Goal: Task Accomplishment & Management: Manage account settings

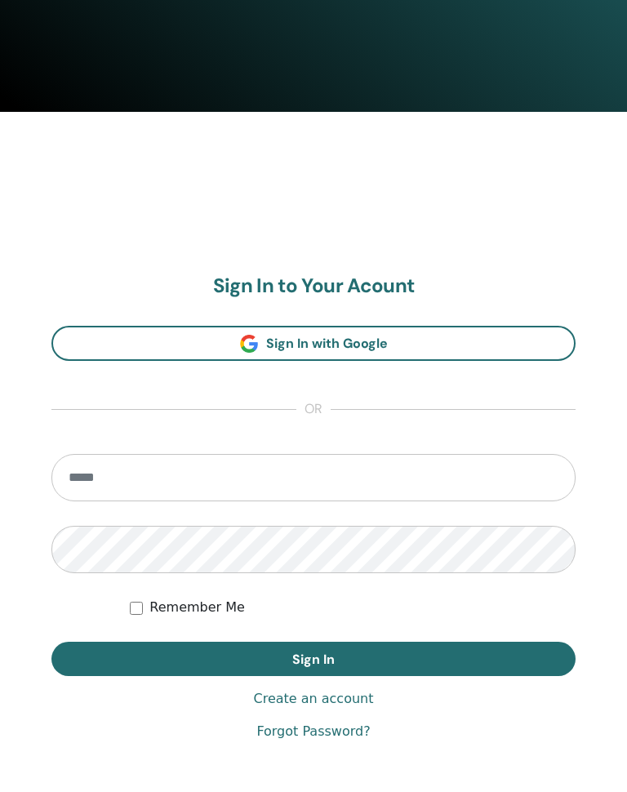
scroll to position [681, 0]
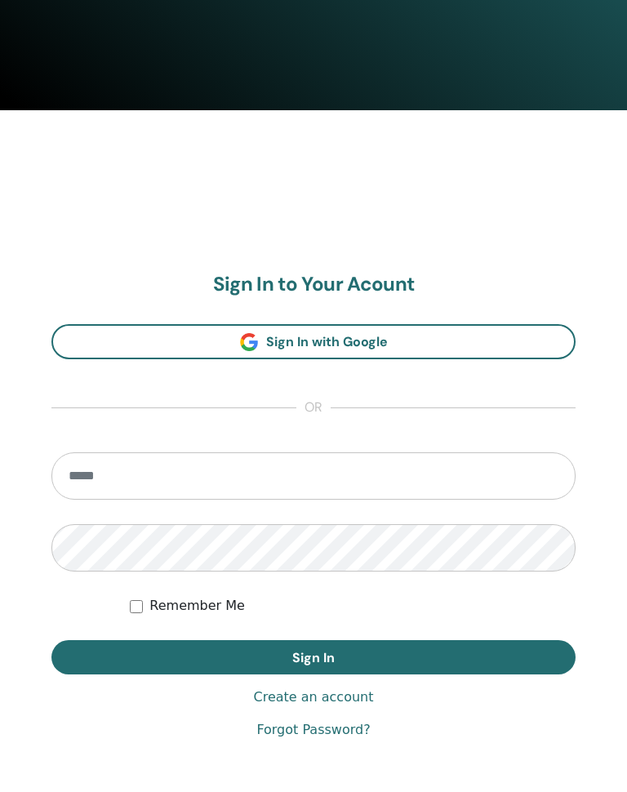
click at [448, 474] on input "email" at bounding box center [313, 476] width 524 height 47
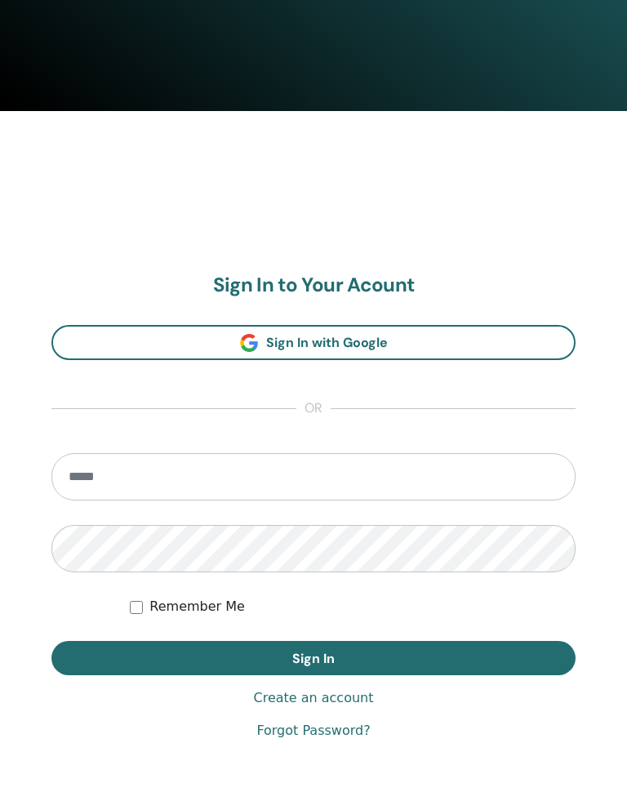
click at [417, 345] on link "Sign In with Google" at bounding box center [313, 342] width 524 height 35
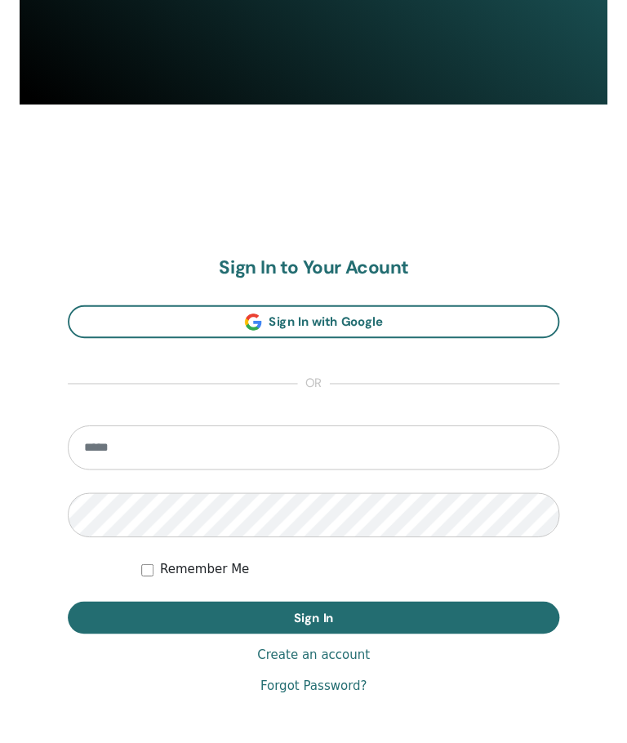
scroll to position [682, 0]
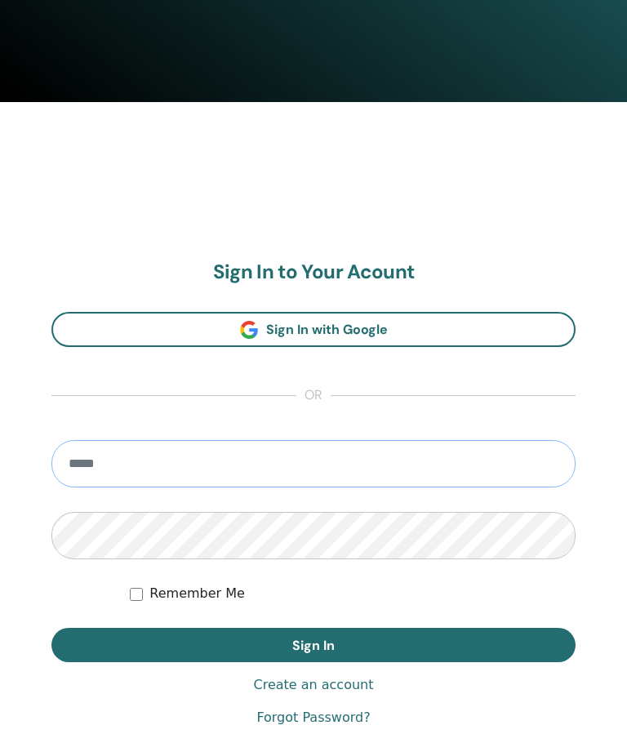
click at [235, 465] on input "email" at bounding box center [313, 463] width 524 height 47
click at [314, 644] on button "Sign In" at bounding box center [313, 645] width 524 height 34
click at [179, 458] on input "**********" at bounding box center [313, 463] width 524 height 47
click at [314, 644] on button "Sign In" at bounding box center [313, 645] width 524 height 34
type input "**********"
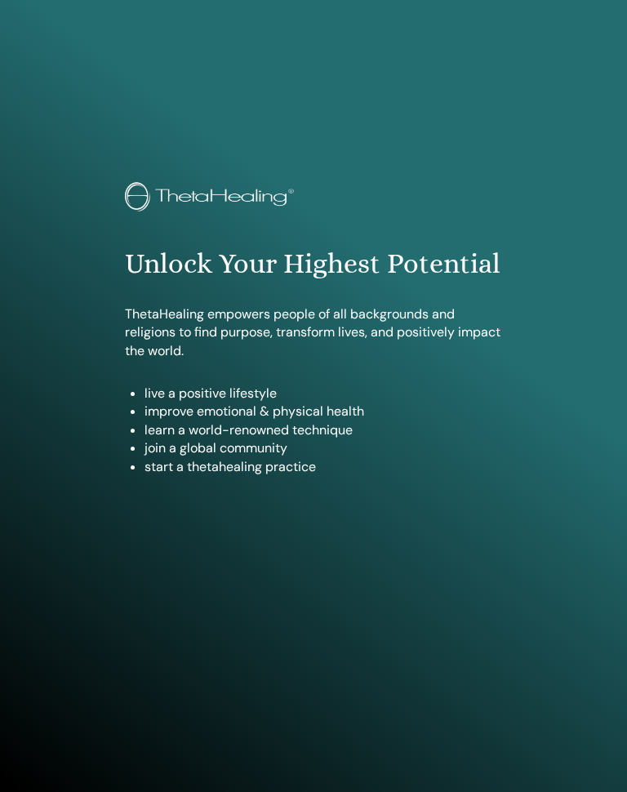
scroll to position [792, 0]
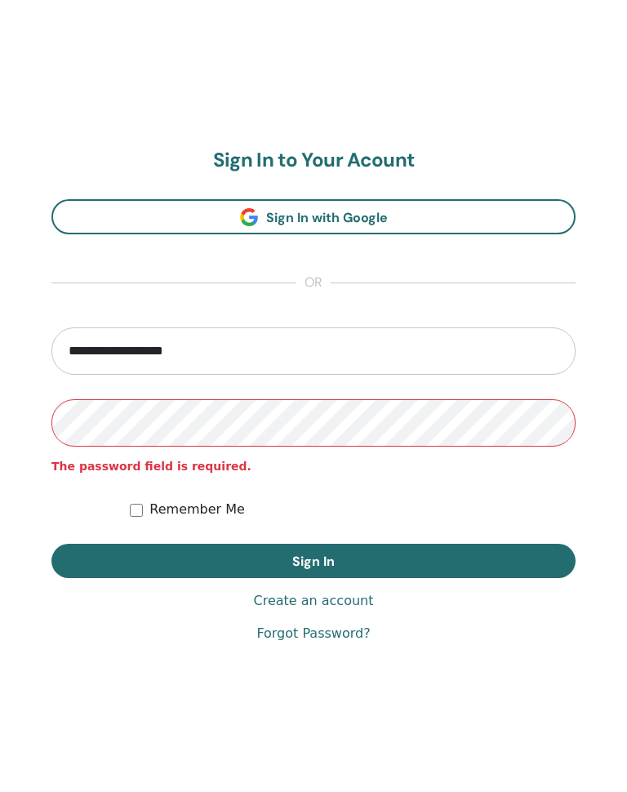
click at [235, 354] on input "**********" at bounding box center [313, 350] width 524 height 47
type input "**********"
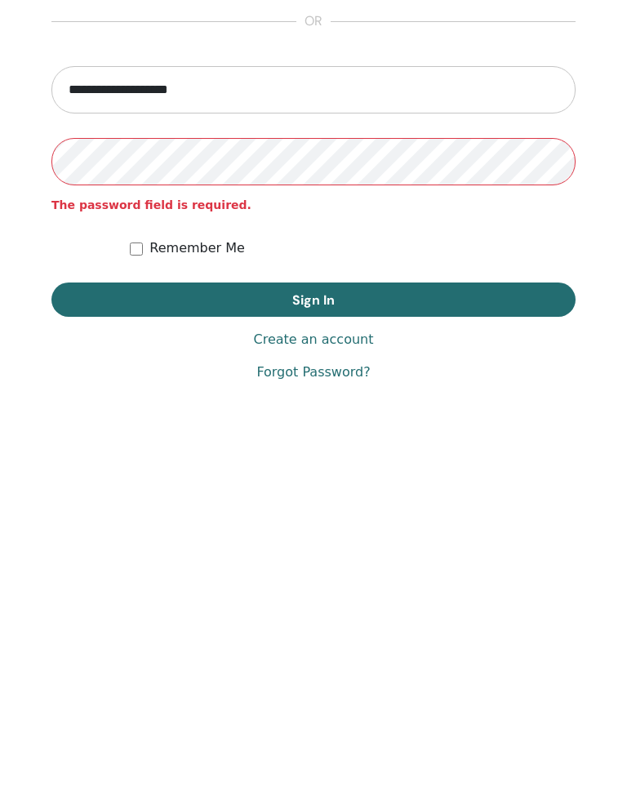
click at [354, 544] on button "Sign In" at bounding box center [313, 561] width 524 height 34
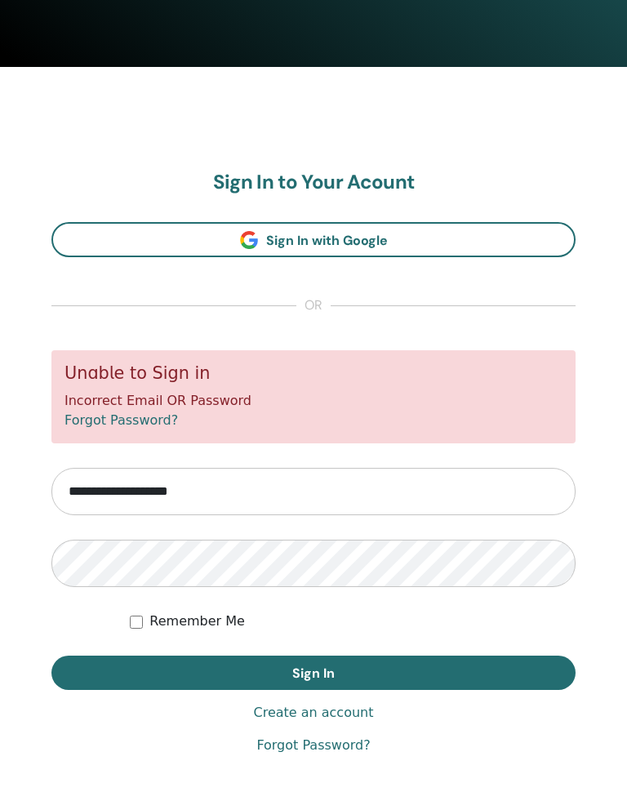
scroll to position [753, 0]
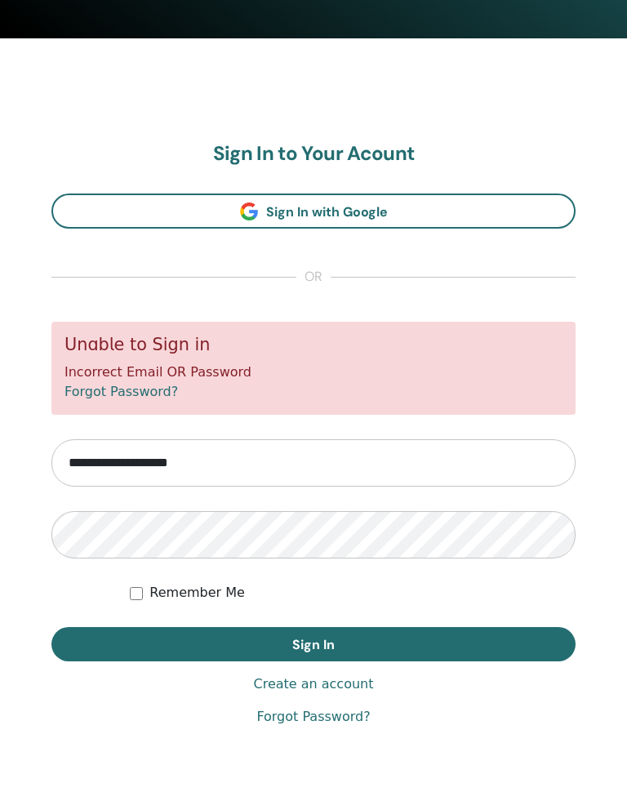
click at [171, 393] on link "Forgot Password?" at bounding box center [122, 393] width 114 height 16
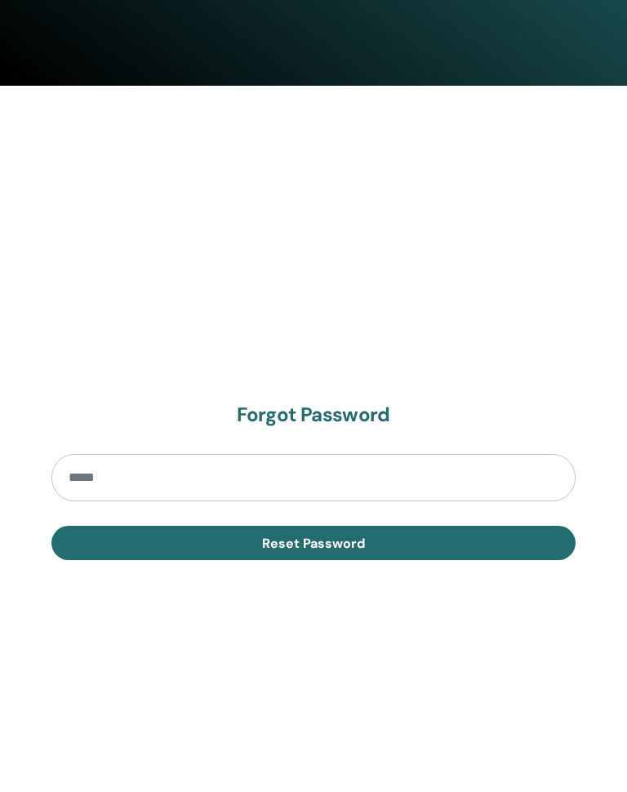
scroll to position [745, 0]
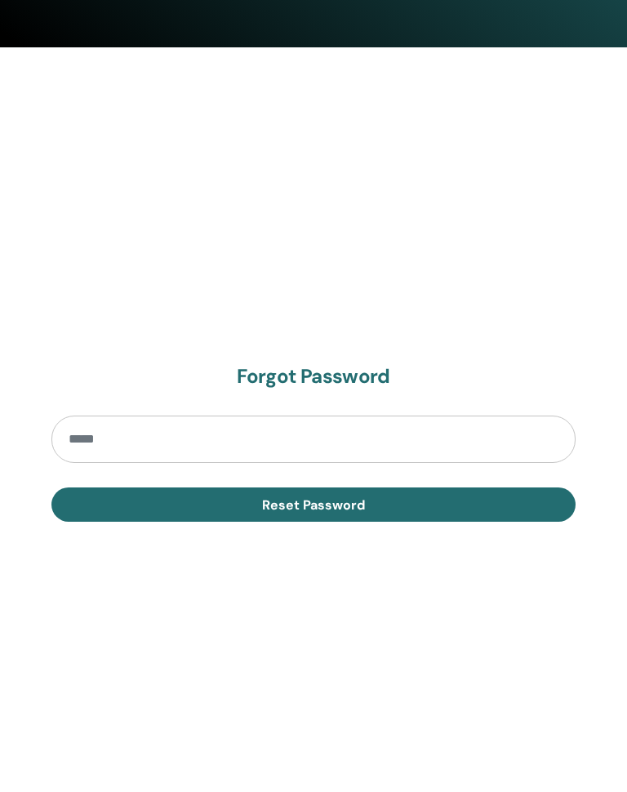
click at [247, 441] on input "email" at bounding box center [313, 439] width 524 height 47
type input "**********"
click at [365, 511] on button "Reset Password" at bounding box center [313, 505] width 524 height 34
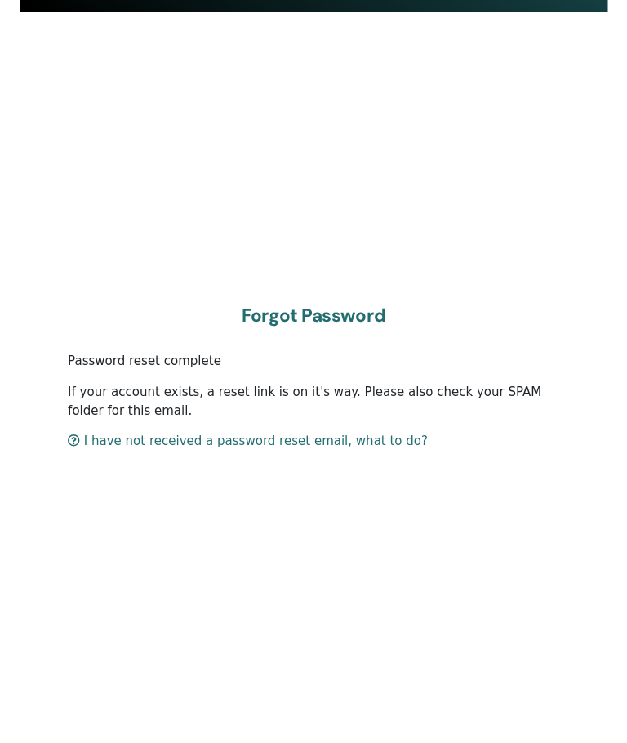
scroll to position [792, 0]
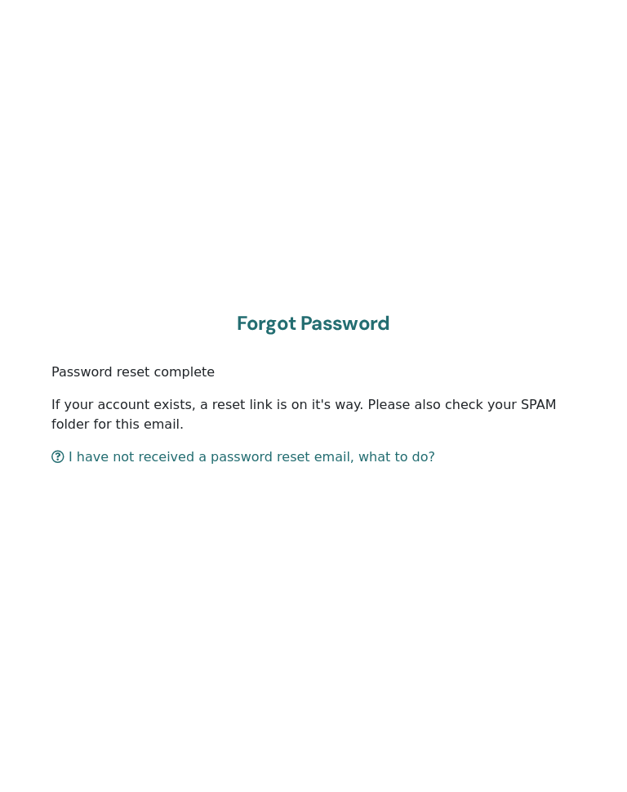
click at [252, 412] on p "If your account exists, a reset link is on it's way. Please also check your SPA…" at bounding box center [313, 414] width 524 height 39
click at [179, 380] on p "Password reset complete" at bounding box center [313, 373] width 524 height 20
click at [217, 460] on link "I have not received a password reset email, what to do?" at bounding box center [243, 457] width 384 height 16
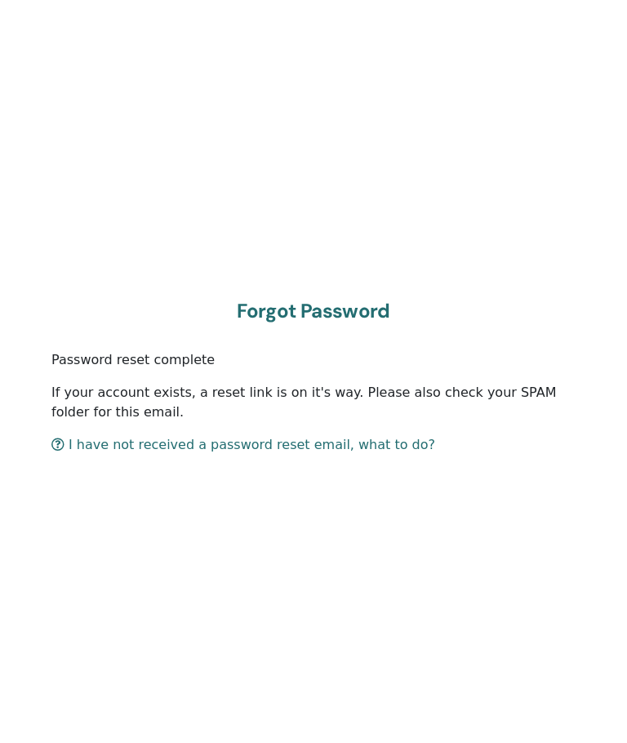
click at [343, 324] on section "Forgot Password Password reset complete If your account exists, a reset link is…" at bounding box center [313, 378] width 524 height 156
click at [359, 319] on h2 "Forgot Password" at bounding box center [313, 312] width 524 height 24
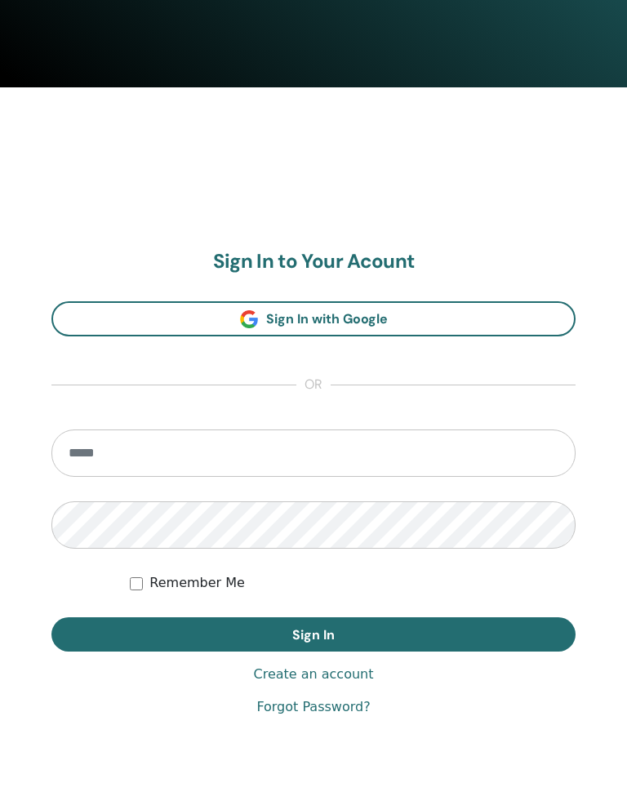
scroll to position [702, 0]
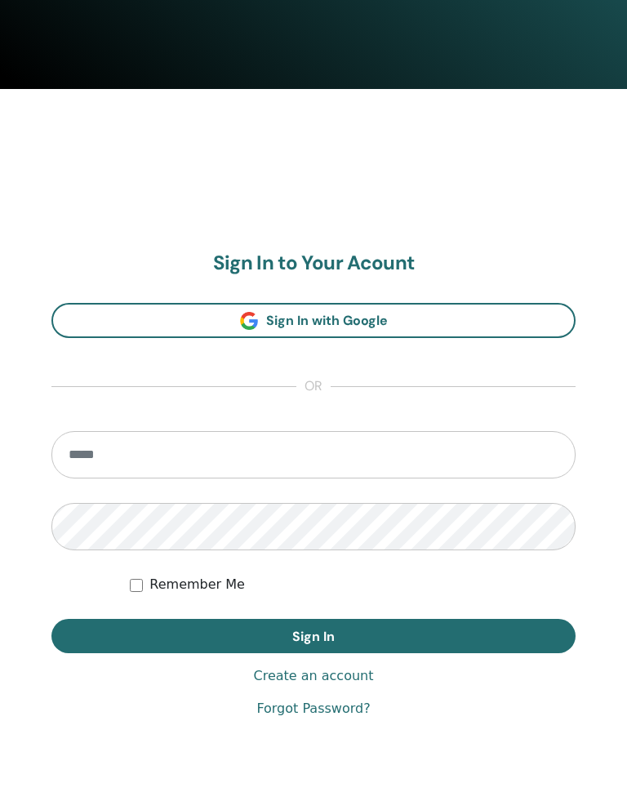
click at [185, 457] on input "email" at bounding box center [313, 455] width 524 height 47
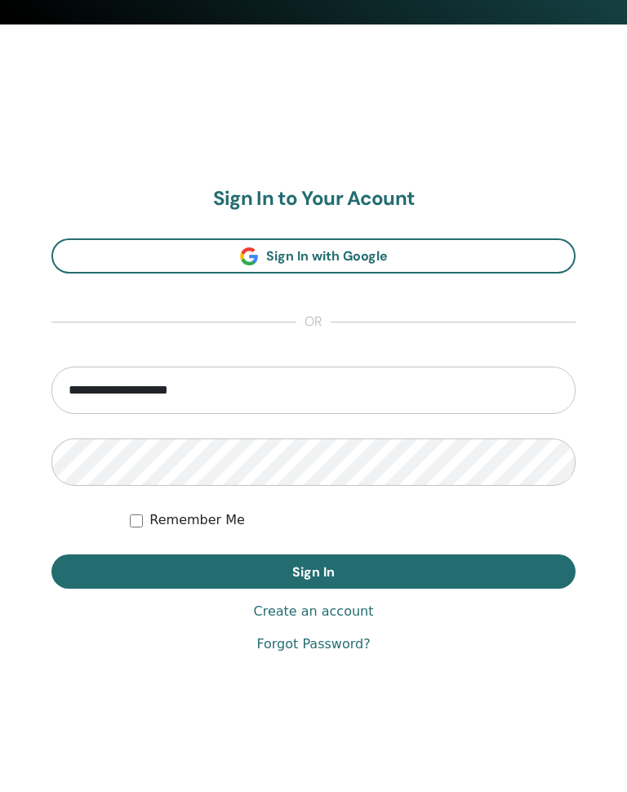
type input "**********"
click at [314, 620] on button "Sign In" at bounding box center [313, 637] width 524 height 34
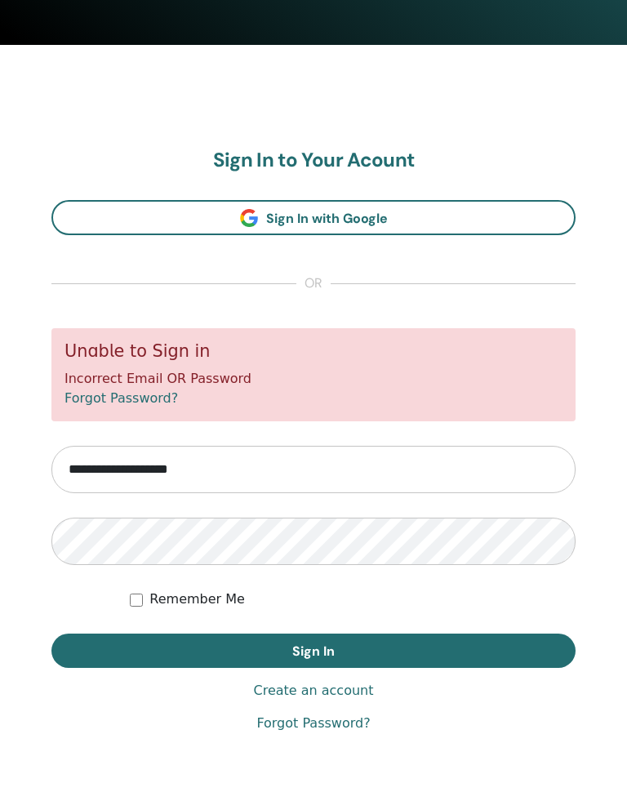
scroll to position [792, 0]
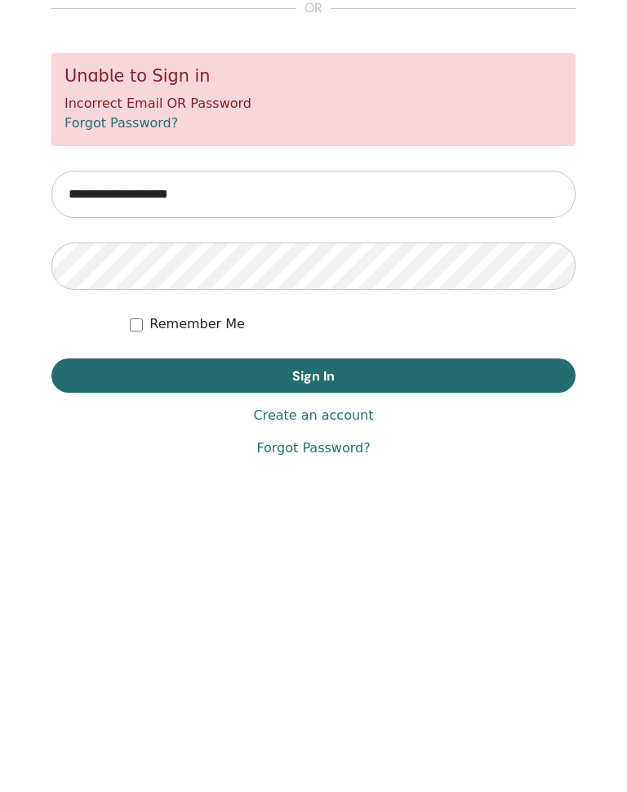
click at [426, 589] on button "Sign In" at bounding box center [313, 606] width 524 height 34
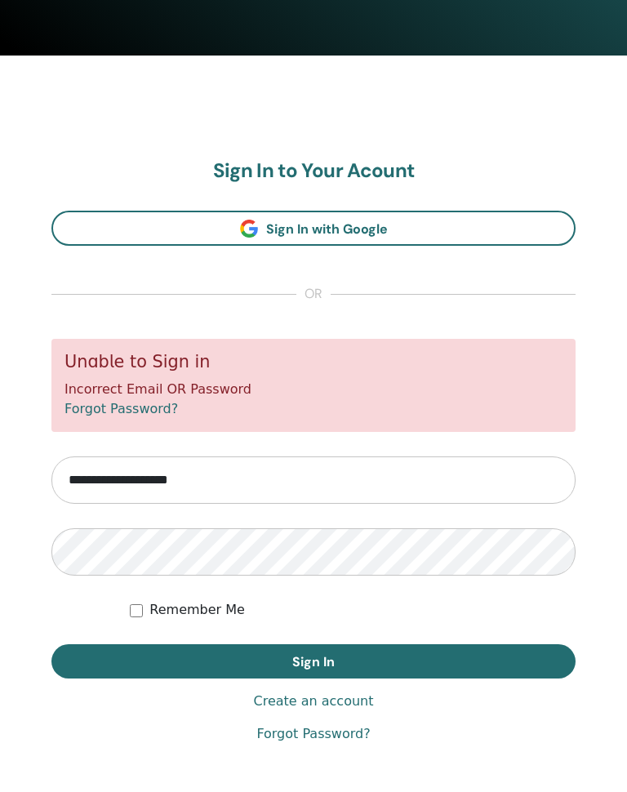
scroll to position [792, 0]
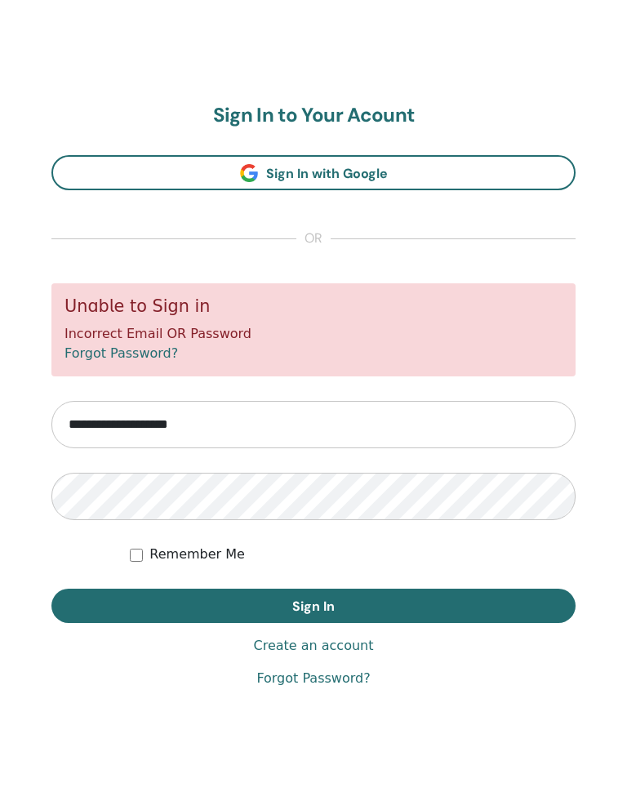
click at [385, 608] on button "Sign In" at bounding box center [313, 606] width 524 height 34
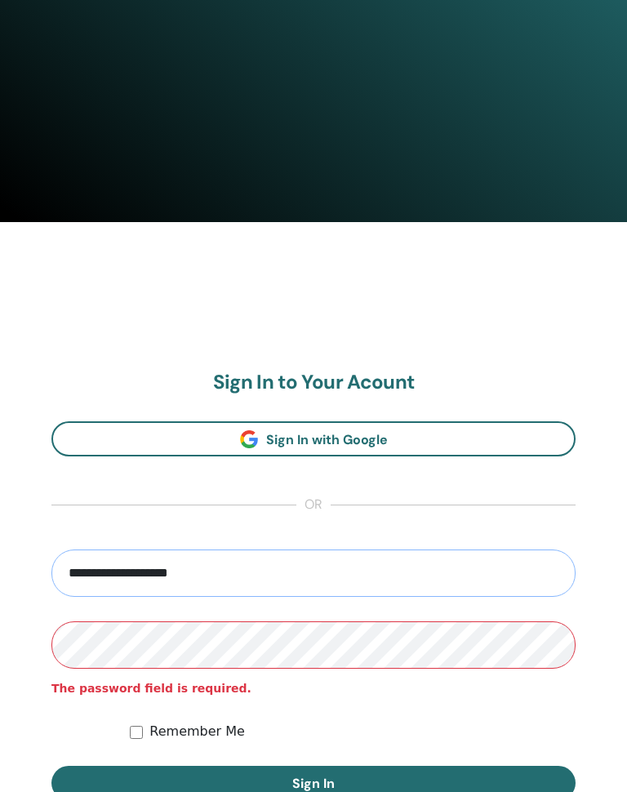
click at [285, 581] on input "**********" at bounding box center [313, 573] width 524 height 47
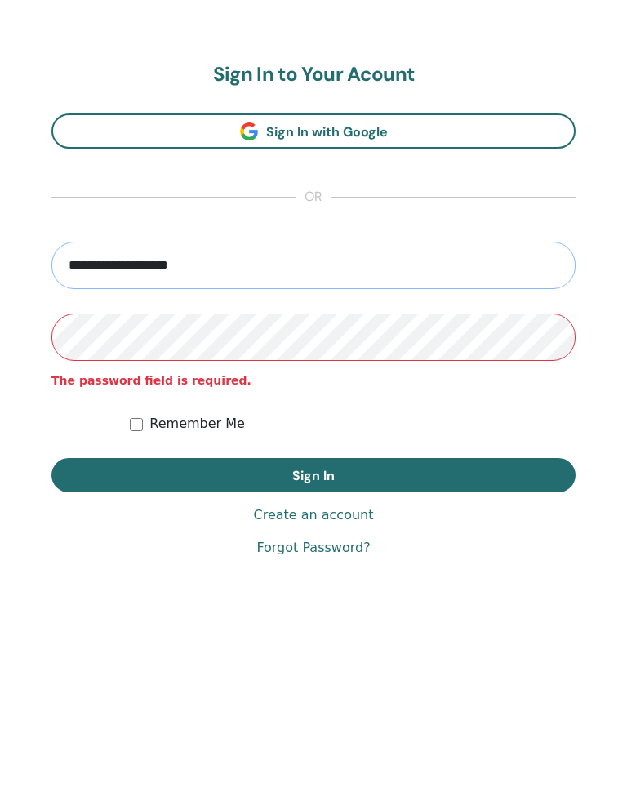
scroll to position [750, 0]
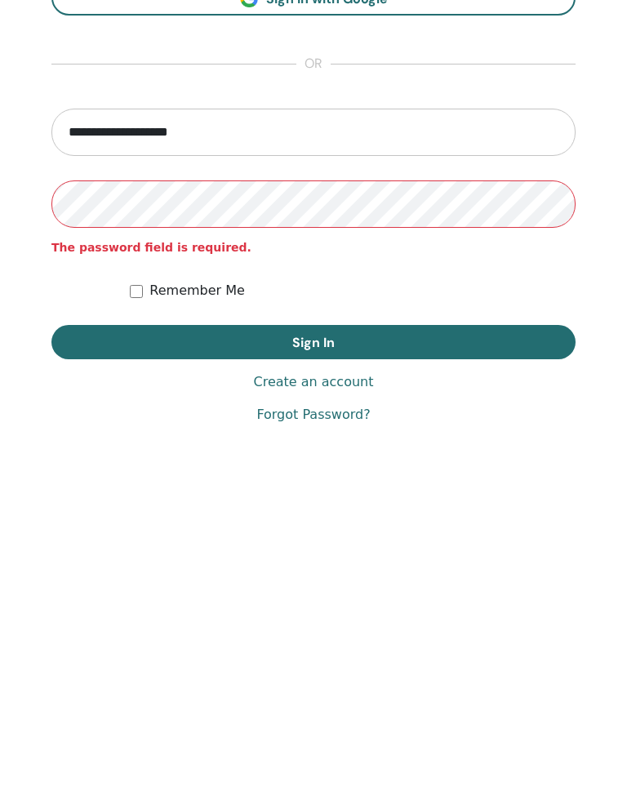
click at [356, 666] on link "Forgot Password?" at bounding box center [313, 676] width 114 height 20
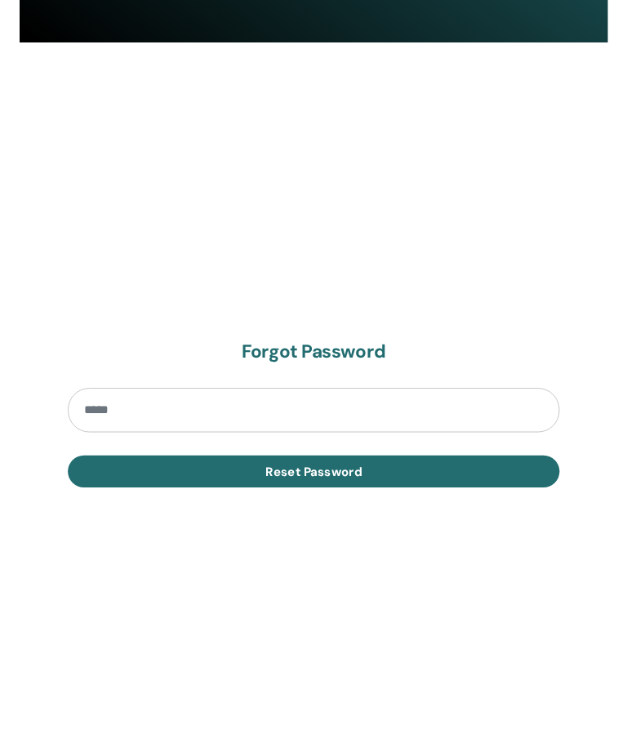
scroll to position [792, 0]
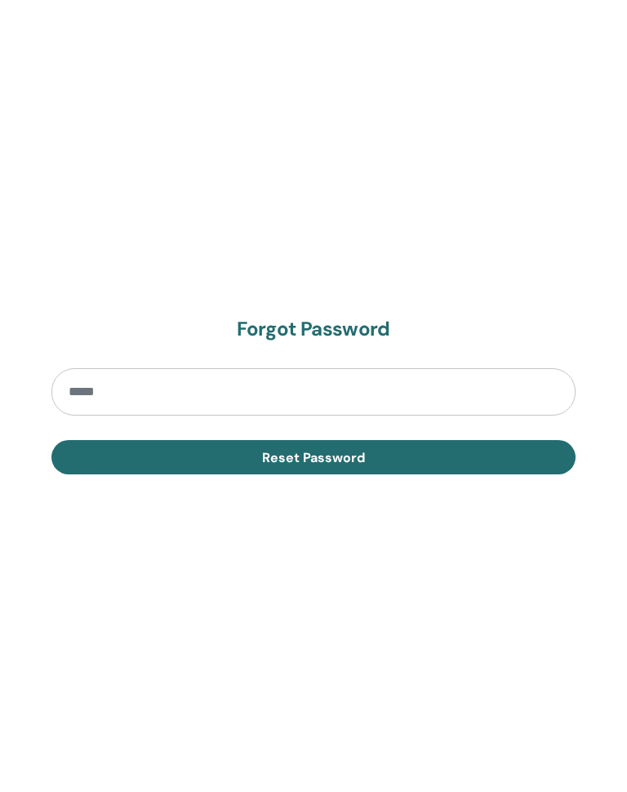
click at [403, 405] on input "email" at bounding box center [313, 391] width 524 height 47
click at [478, 464] on button "Reset Password" at bounding box center [313, 457] width 524 height 34
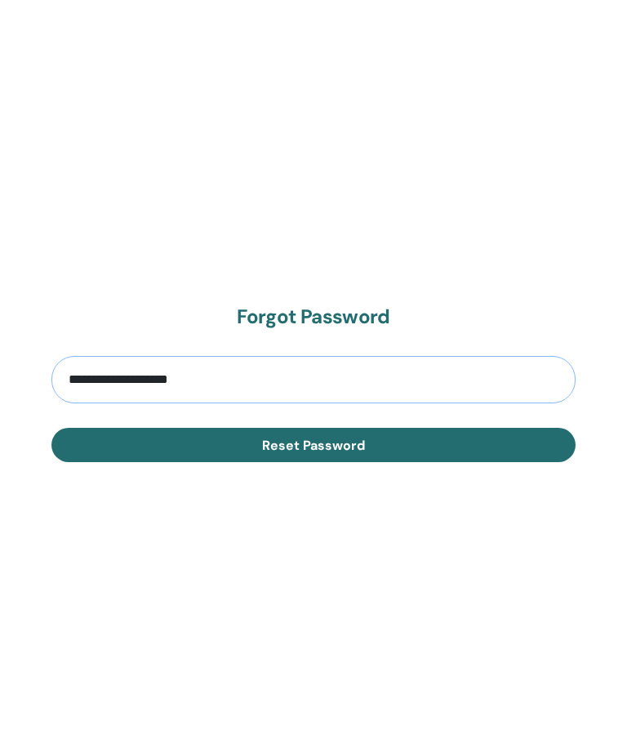
click at [137, 381] on input "**********" at bounding box center [313, 379] width 524 height 47
type input "**********"
click at [448, 443] on button "Reset Password" at bounding box center [313, 445] width 524 height 34
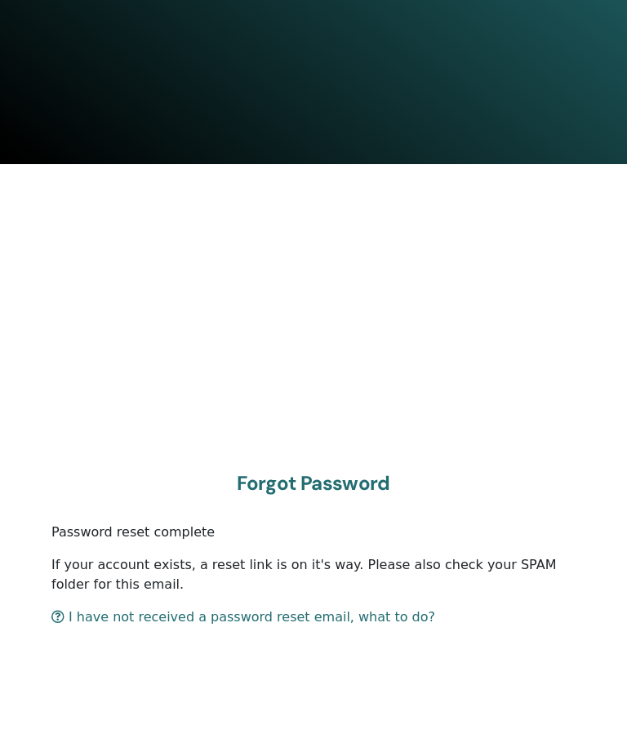
scroll to position [615, 0]
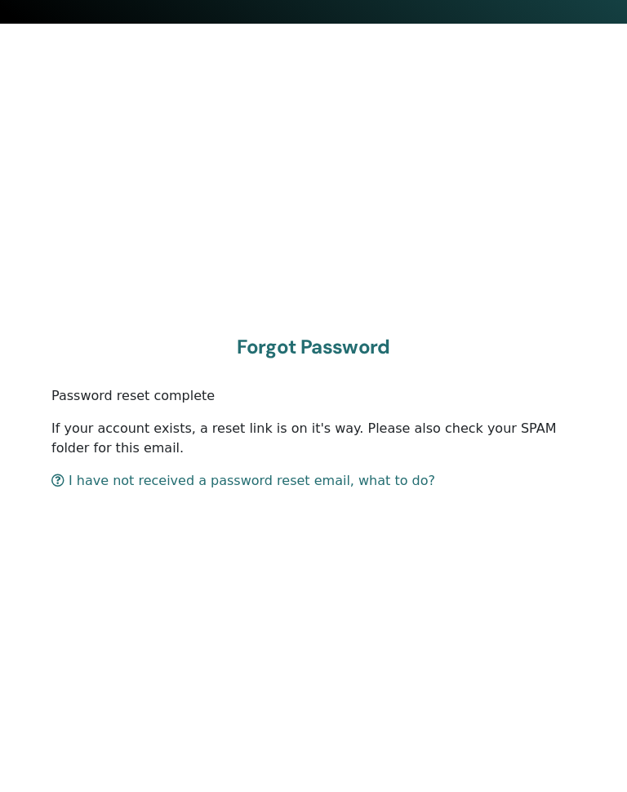
scroll to position [778, 0]
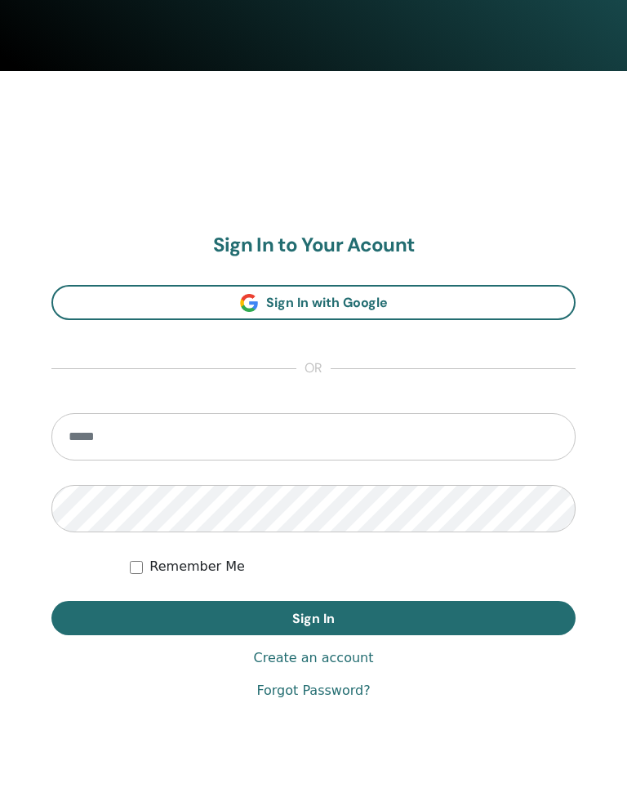
scroll to position [792, 0]
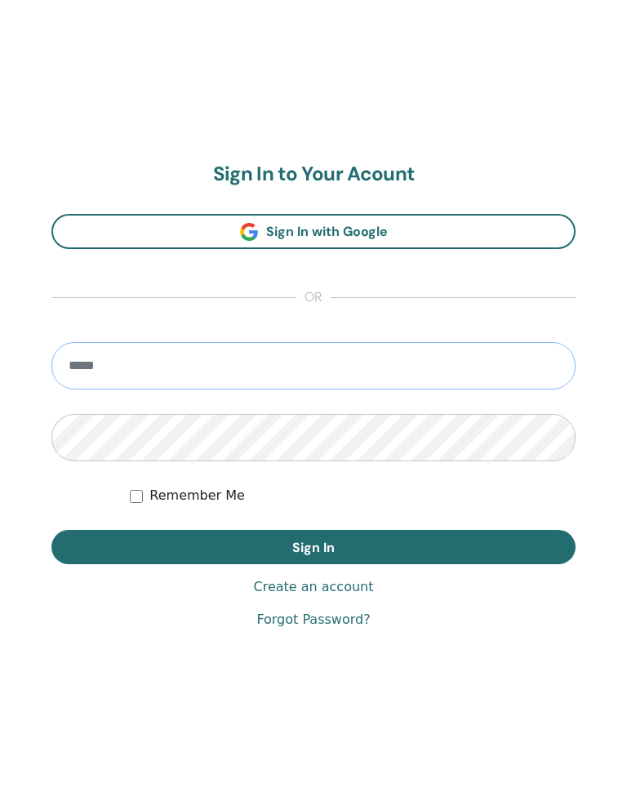
click at [157, 380] on input "email" at bounding box center [313, 365] width 524 height 47
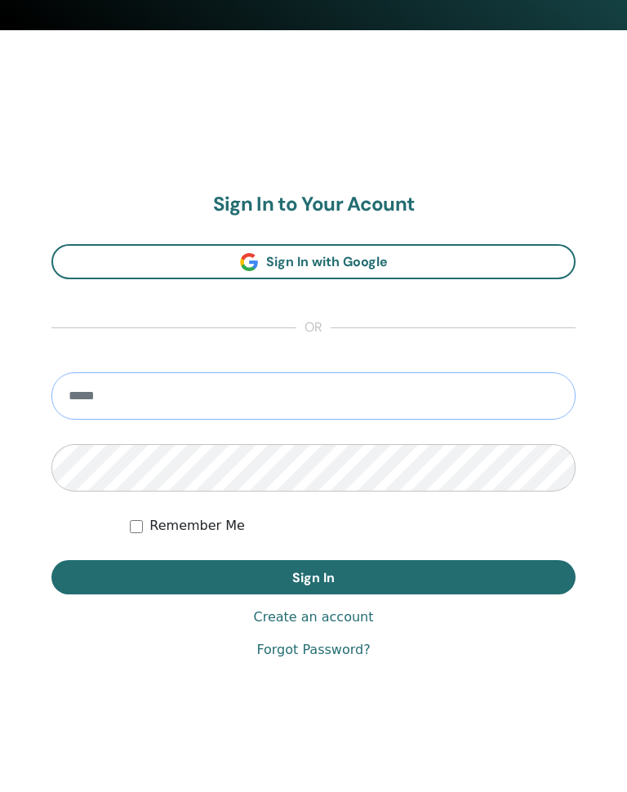
click at [311, 416] on input "email" at bounding box center [313, 395] width 524 height 47
click at [274, 404] on input "email" at bounding box center [313, 395] width 524 height 47
click at [100, 405] on input "email" at bounding box center [313, 395] width 524 height 47
click at [87, 398] on input "email" at bounding box center [313, 395] width 524 height 47
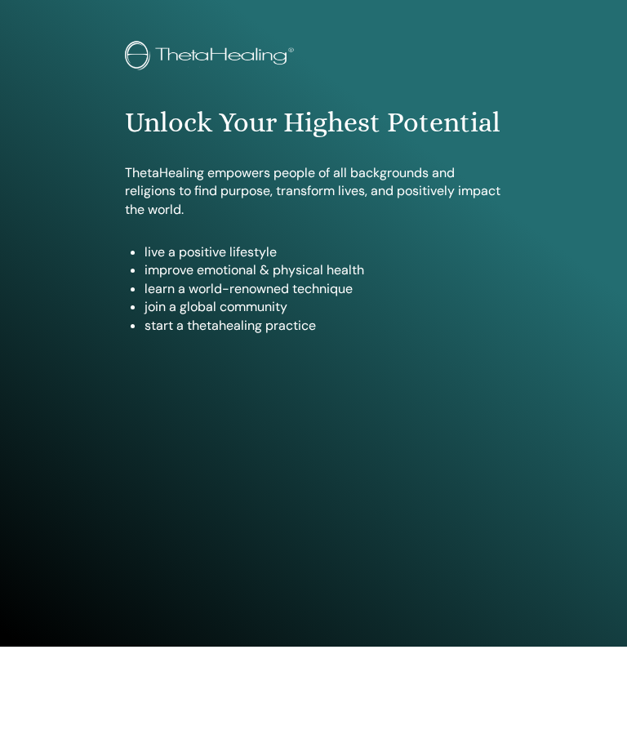
scroll to position [0, 0]
